Goal: Task Accomplishment & Management: Manage account settings

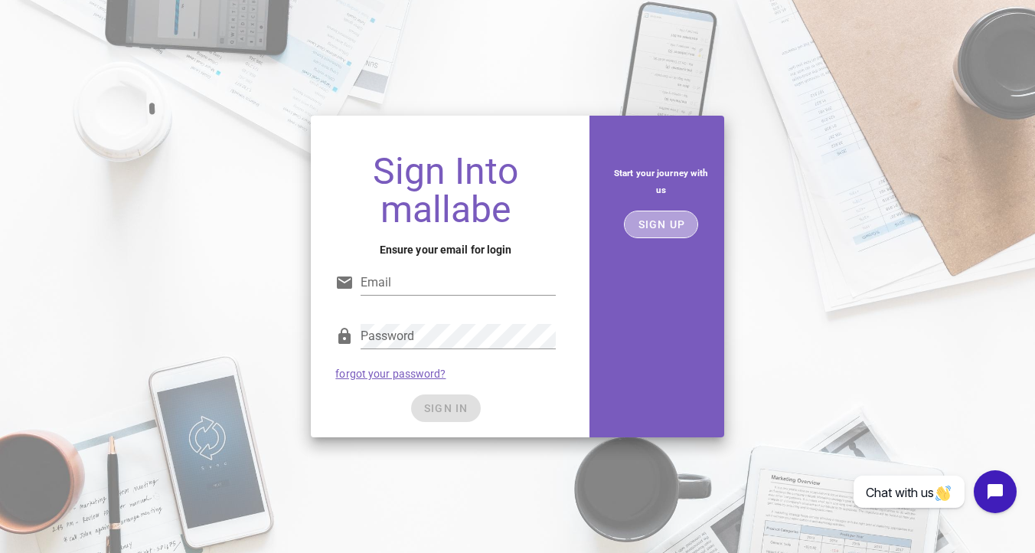
click at [654, 237] on button "SIGN UP" at bounding box center [661, 224] width 74 height 28
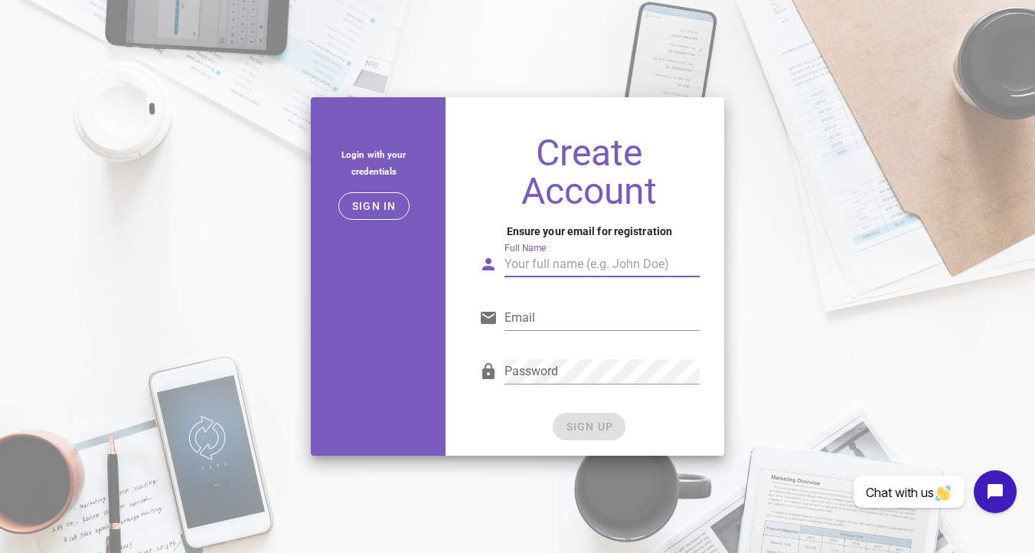
click at [567, 264] on input "Full Name" at bounding box center [601, 264] width 195 height 24
click at [527, 168] on h1 "Create Account" at bounding box center [589, 172] width 220 height 77
click at [605, 283] on div at bounding box center [601, 287] width 195 height 11
click at [605, 259] on input "Full Name" at bounding box center [601, 264] width 195 height 24
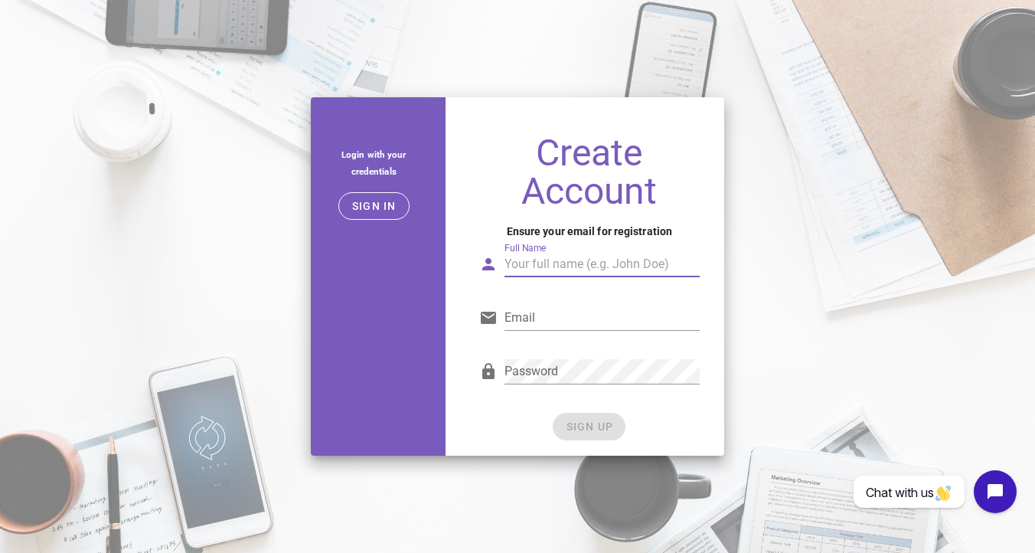
type input "Clément Announ"
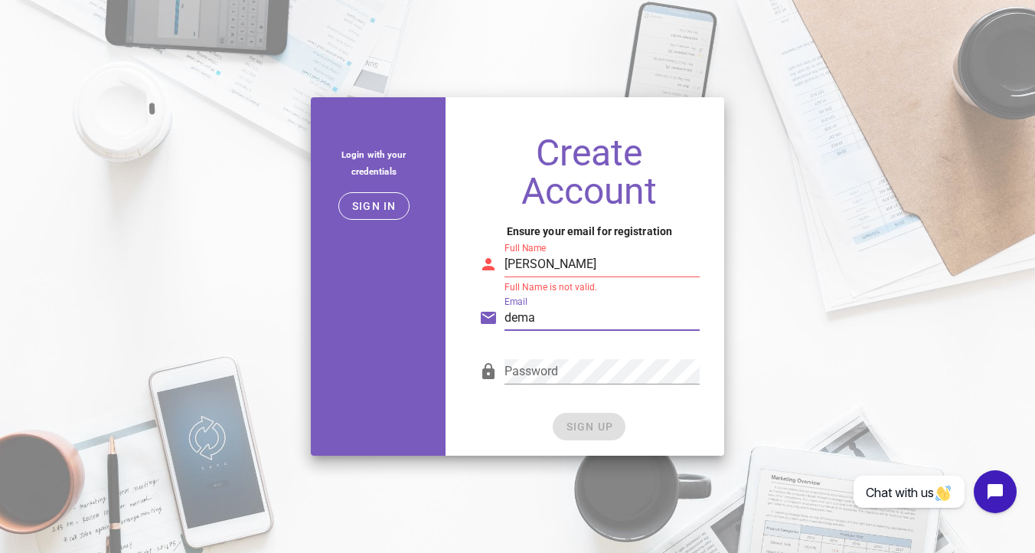
type input "demainimpression@gmail.com"
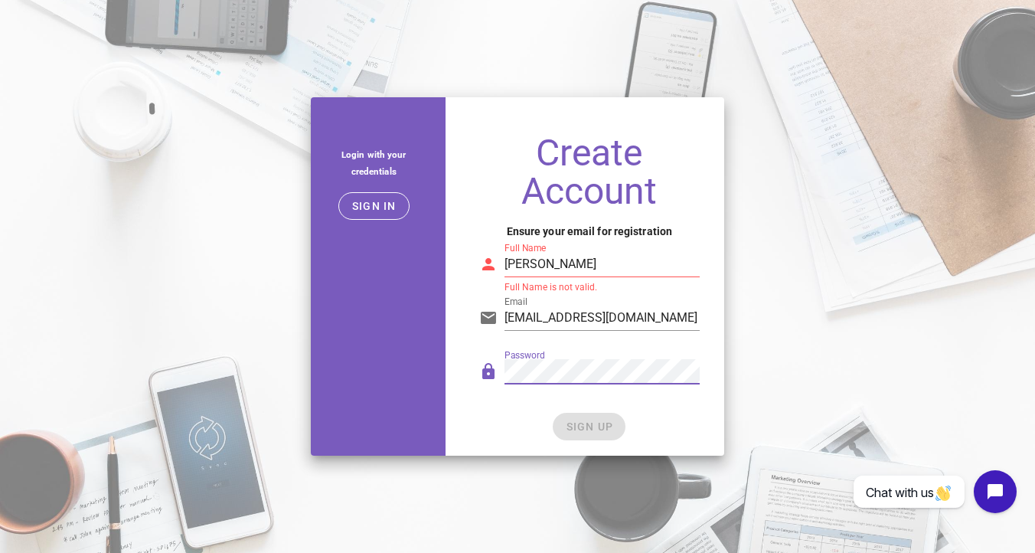
click at [586, 427] on div "SIGN UP" at bounding box center [589, 426] width 220 height 28
click at [585, 435] on div "SIGN UP" at bounding box center [589, 426] width 220 height 28
click at [611, 259] on input "Clément Announ" at bounding box center [601, 264] width 195 height 24
click at [608, 262] on input "Clément Announ" at bounding box center [601, 264] width 195 height 24
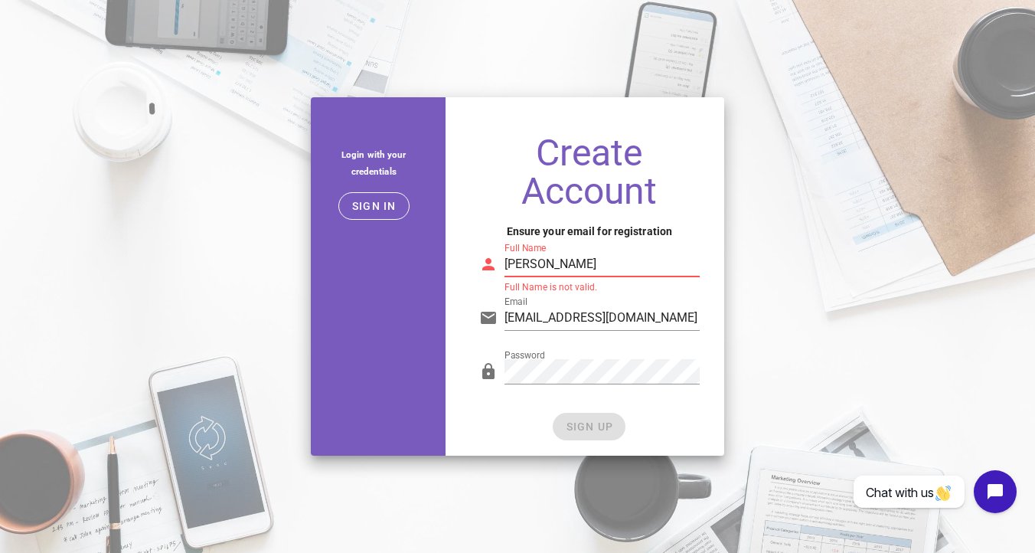
click at [608, 262] on input "Clément Announ" at bounding box center [601, 264] width 195 height 24
type input "Clement ANNOUN"
click at [583, 409] on div "Password" at bounding box center [589, 378] width 239 height 63
click at [584, 412] on button "SIGN UP" at bounding box center [589, 426] width 73 height 28
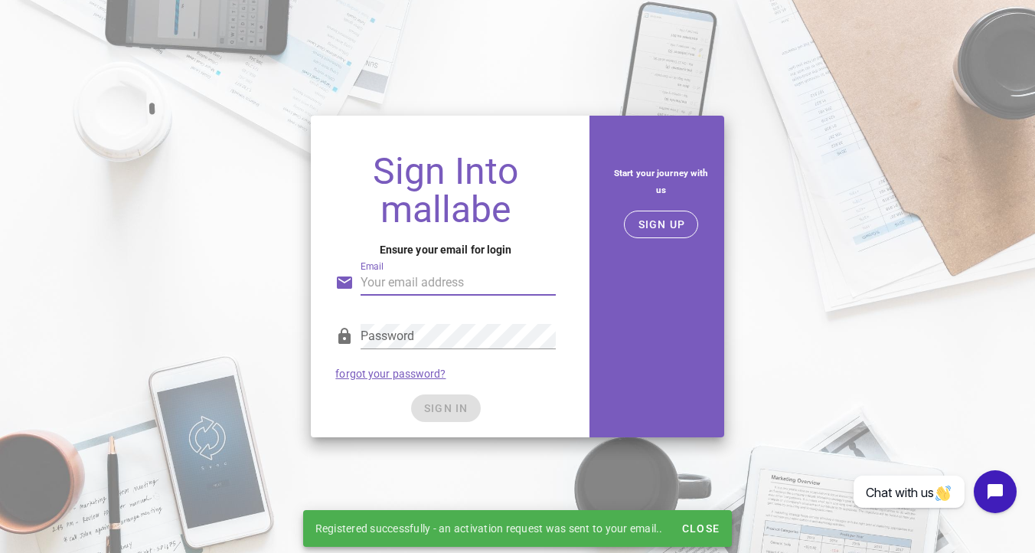
click at [465, 281] on input "Email" at bounding box center [457, 282] width 195 height 24
type input "demainimpression@gmail.com"
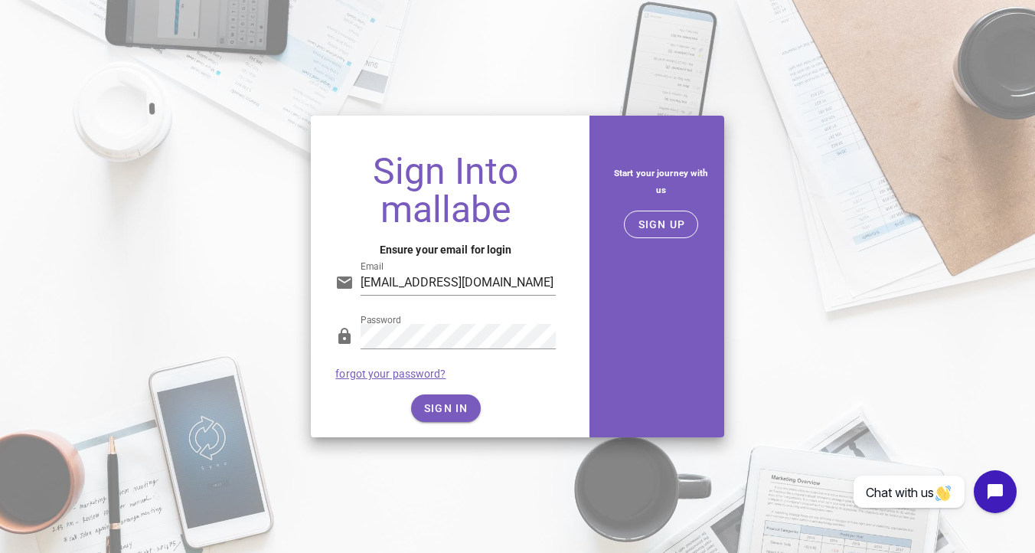
click at [457, 403] on div "SIGN IN" at bounding box center [445, 408] width 220 height 28
click at [457, 403] on span "SIGN IN" at bounding box center [445, 408] width 45 height 12
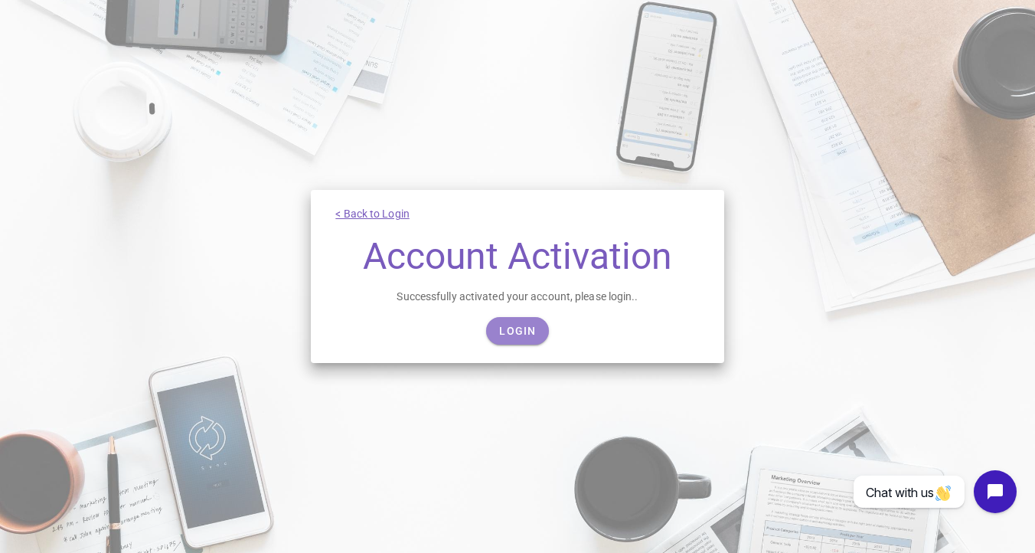
click at [507, 334] on span "Login" at bounding box center [516, 330] width 37 height 12
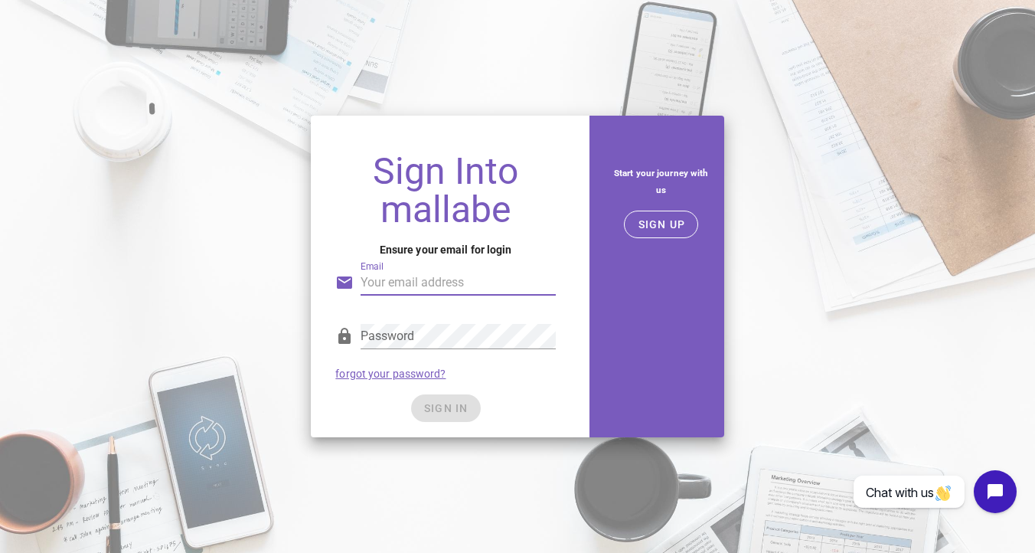
click at [474, 282] on input "Email" at bounding box center [457, 282] width 195 height 24
type input "demainimpression@gmail.com"
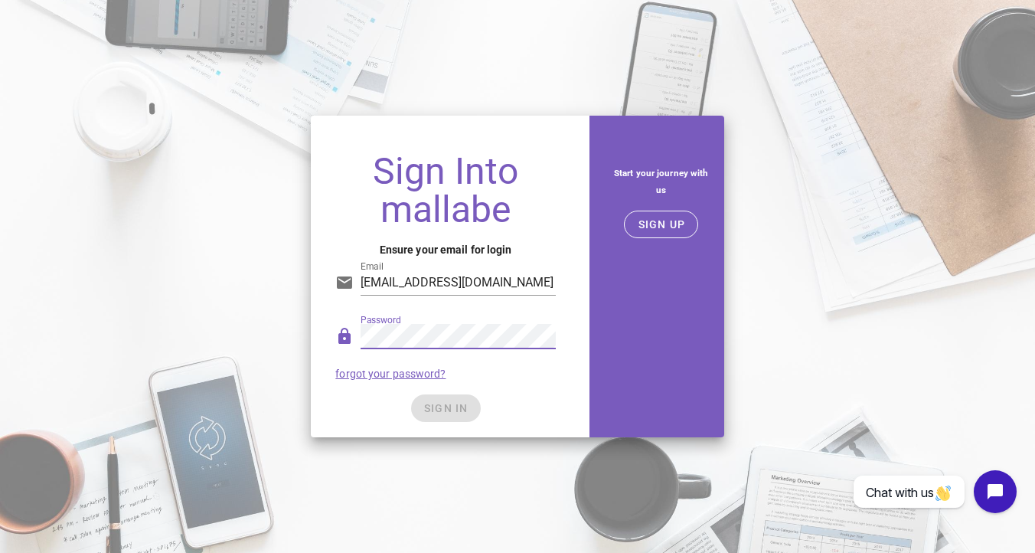
click at [457, 406] on div "SIGN IN" at bounding box center [445, 408] width 220 height 28
click at [451, 424] on div "Sign Into mallabe Ensure your email for login Email demainimpression@gmail.com …" at bounding box center [445, 288] width 269 height 297
click at [451, 406] on span "SIGN IN" at bounding box center [445, 408] width 45 height 12
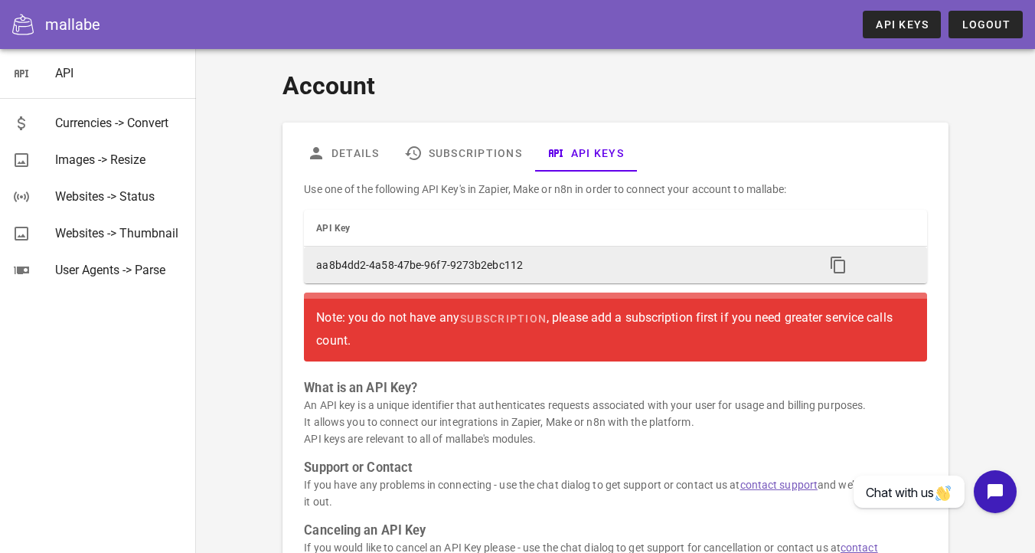
click at [390, 262] on td "aa8b4dd2-4a58-47be-96f7-9273b2ebc112" at bounding box center [558, 264] width 508 height 37
click at [836, 257] on icon "button" at bounding box center [838, 265] width 18 height 18
copy td "-"
